Goal: Information Seeking & Learning: Learn about a topic

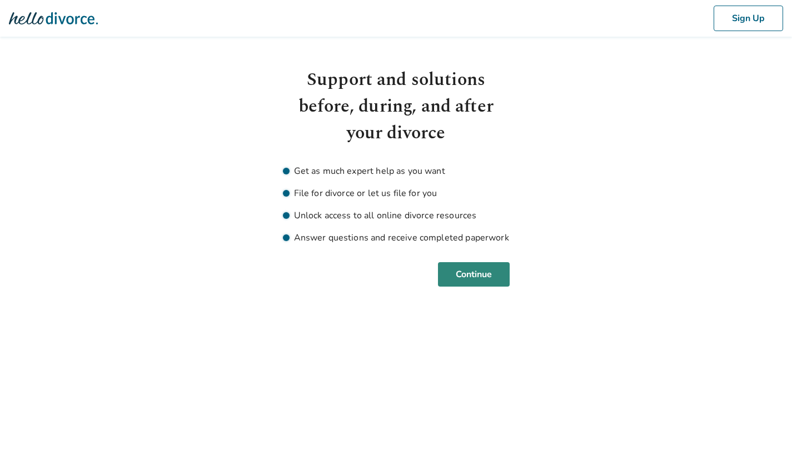
click at [475, 272] on button "Continue" at bounding box center [474, 274] width 72 height 24
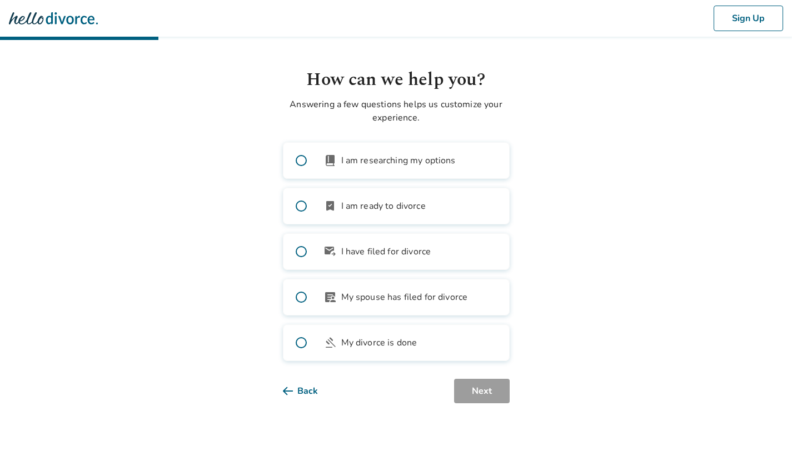
click at [428, 165] on span "I am researching my options" at bounding box center [398, 160] width 114 height 13
click at [425, 202] on span "I am ready to divorce" at bounding box center [383, 206] width 84 height 13
click at [423, 174] on label "book_2 I am researching my options" at bounding box center [396, 160] width 227 height 37
click at [448, 299] on span "My spouse has filed for divorce" at bounding box center [404, 297] width 127 height 13
click at [447, 168] on label "book_2 I am researching my options" at bounding box center [396, 160] width 227 height 37
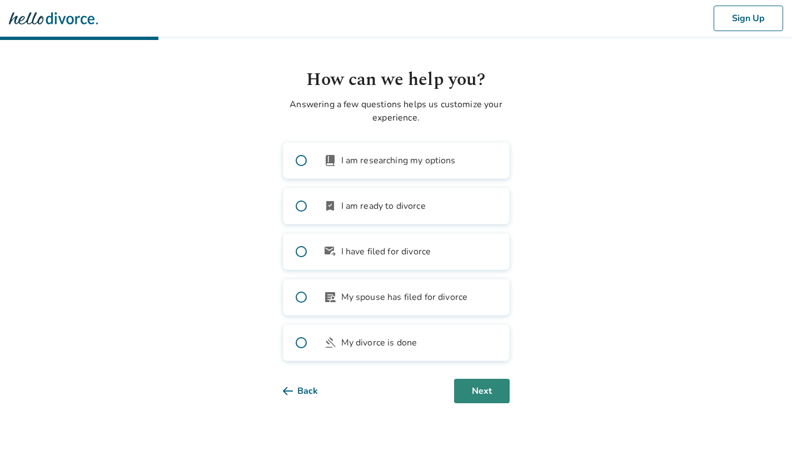
click at [477, 392] on button "Next" at bounding box center [482, 391] width 56 height 24
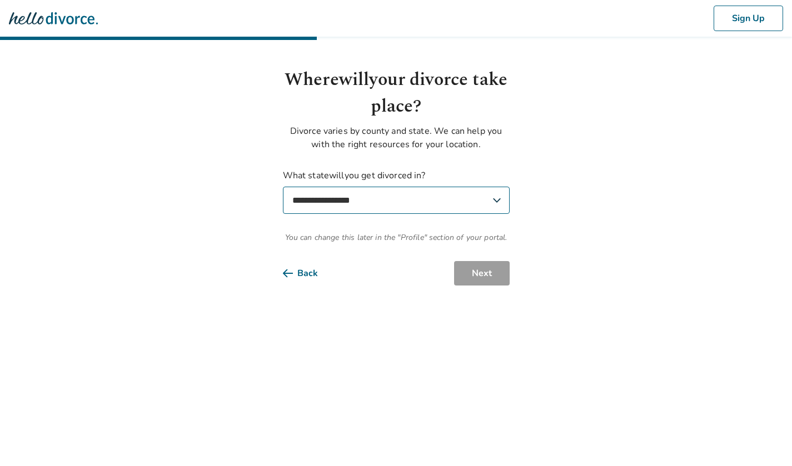
select select "**"
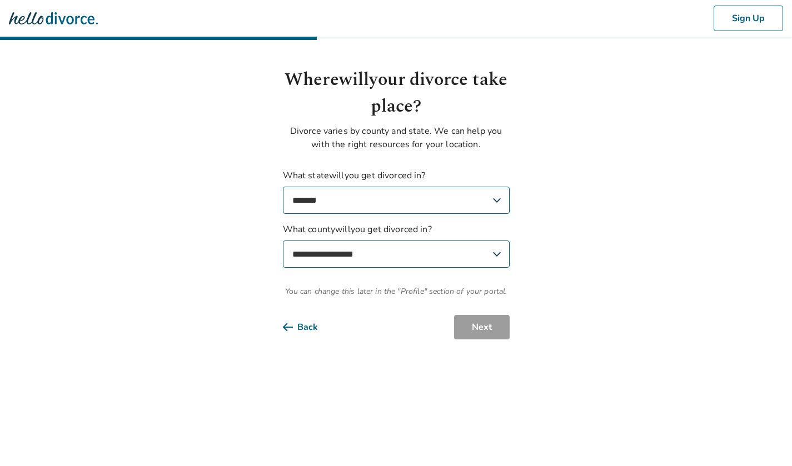
select select "******"
click at [484, 327] on button "Next" at bounding box center [482, 327] width 56 height 24
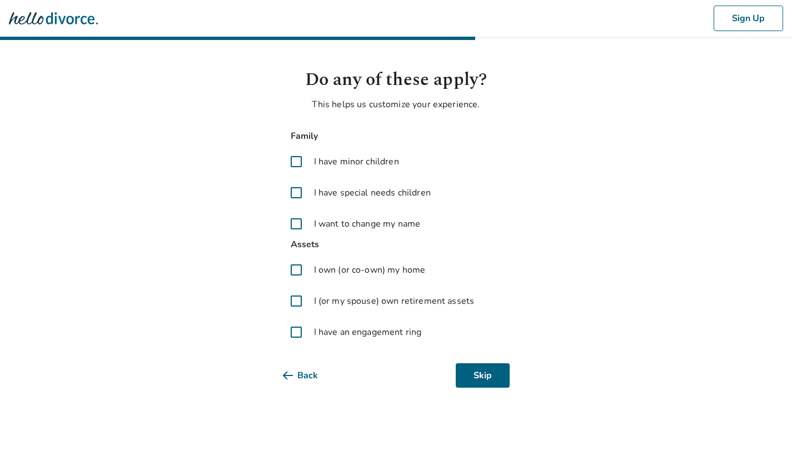
click at [353, 165] on span "I have minor children" at bounding box center [356, 161] width 85 height 13
click at [474, 380] on button "Next" at bounding box center [482, 375] width 56 height 24
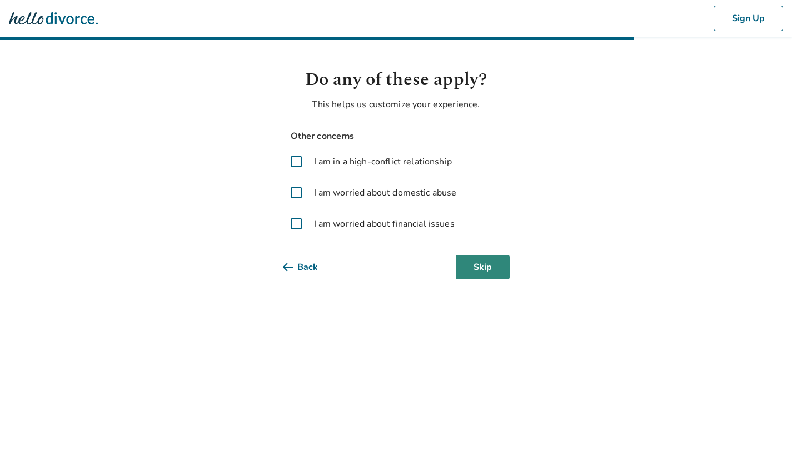
click at [481, 273] on button "Skip" at bounding box center [483, 267] width 54 height 24
